Goal: Transaction & Acquisition: Obtain resource

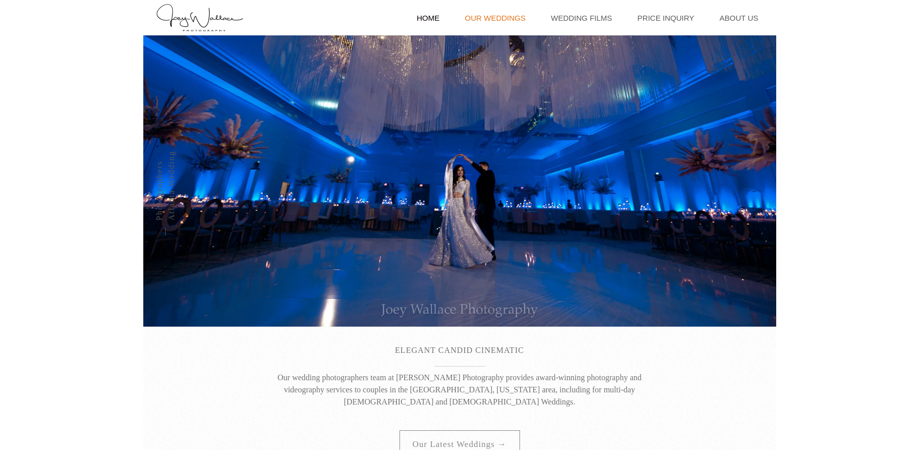
click at [526, 13] on link "Our Weddings" at bounding box center [495, 17] width 71 height 35
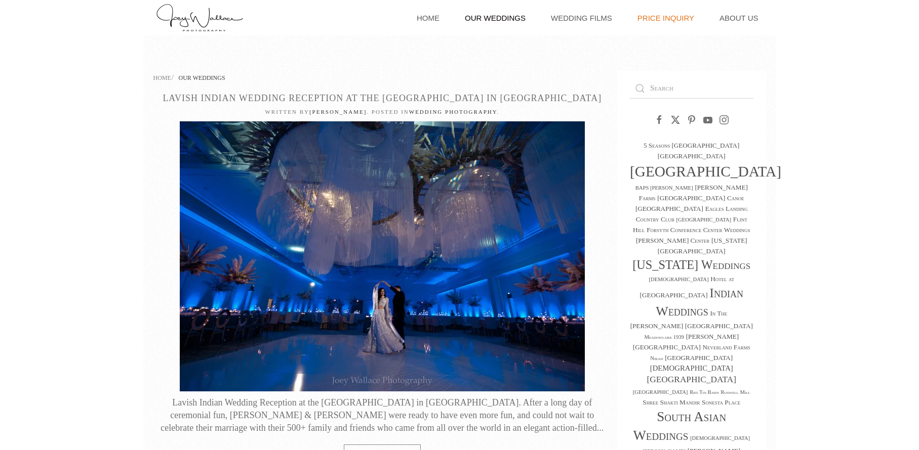
click at [676, 13] on link "Price Inquiry" at bounding box center [665, 17] width 67 height 35
